Goal: Transaction & Acquisition: Book appointment/travel/reservation

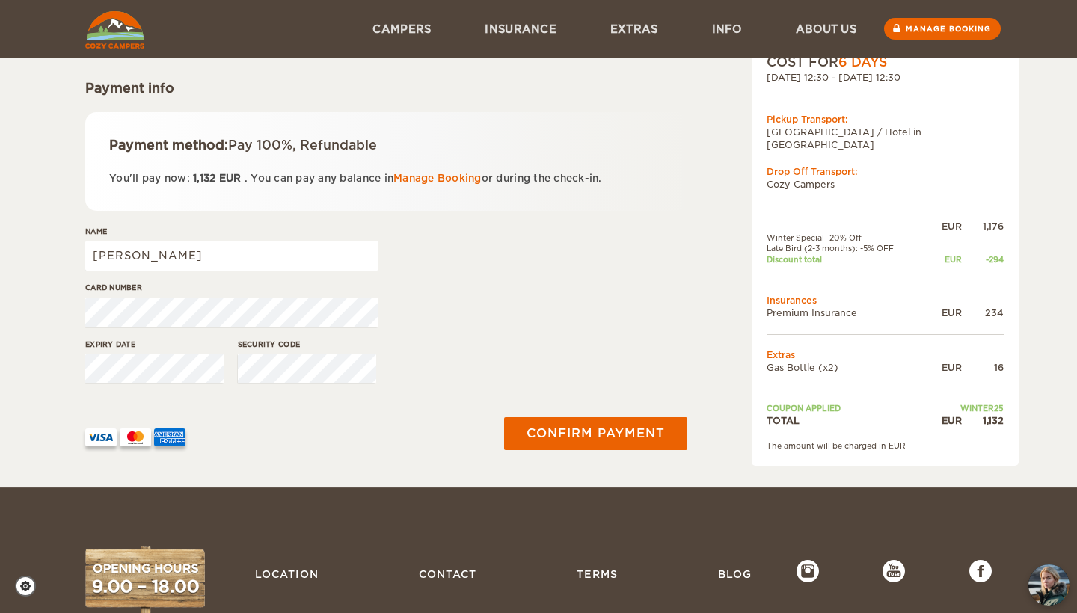
click at [449, 268] on div "Name Carlos Henrique" at bounding box center [386, 254] width 602 height 56
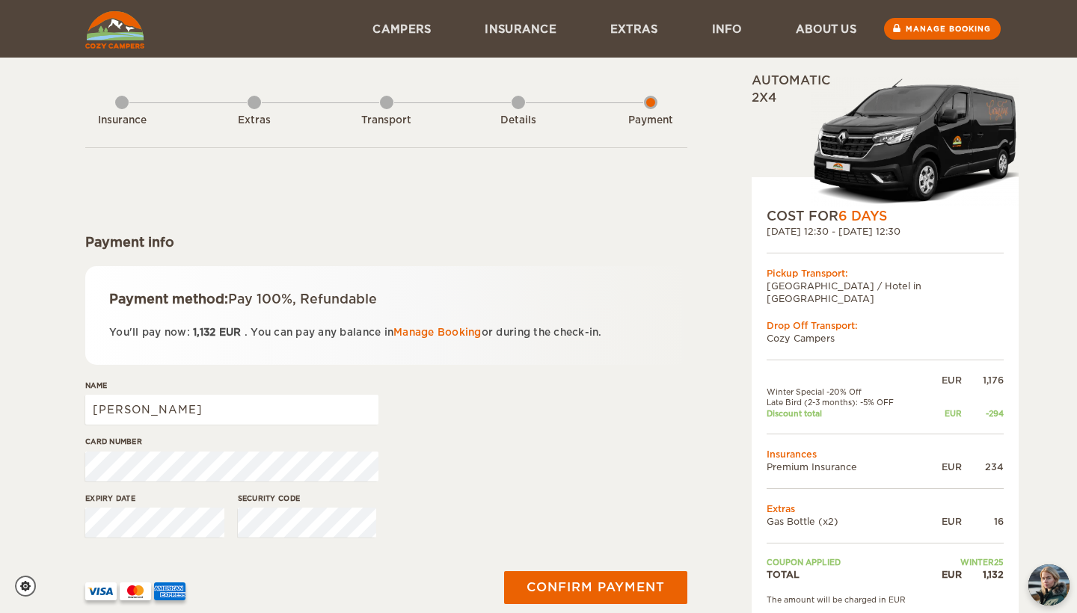
scroll to position [1, 0]
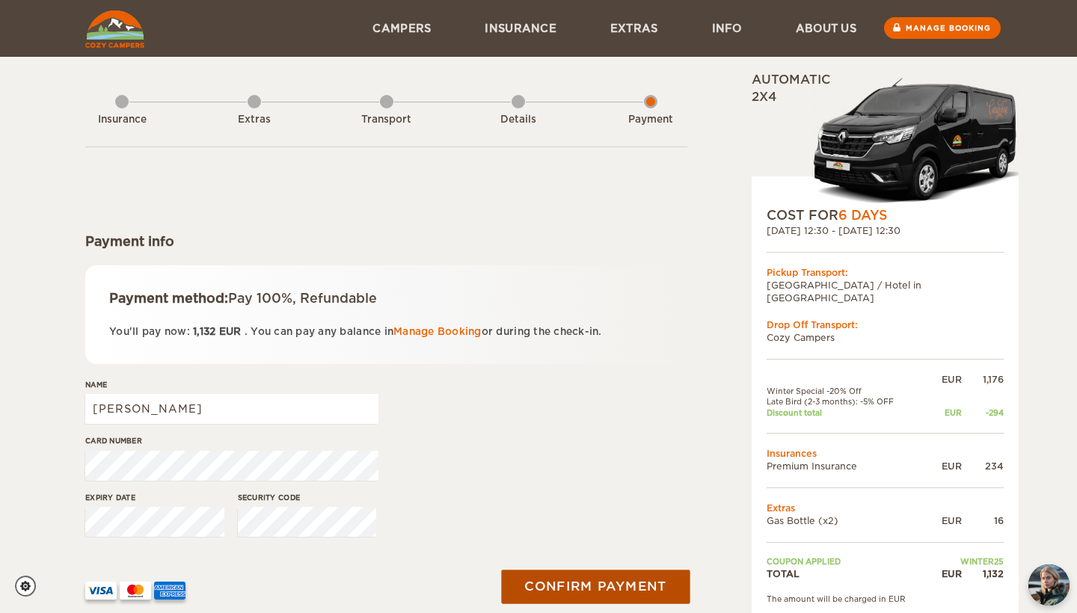
click at [529, 584] on button "Confirm payment" at bounding box center [595, 587] width 188 height 34
click at [624, 597] on button "submit" at bounding box center [595, 586] width 190 height 33
